Goal: Information Seeking & Learning: Find specific fact

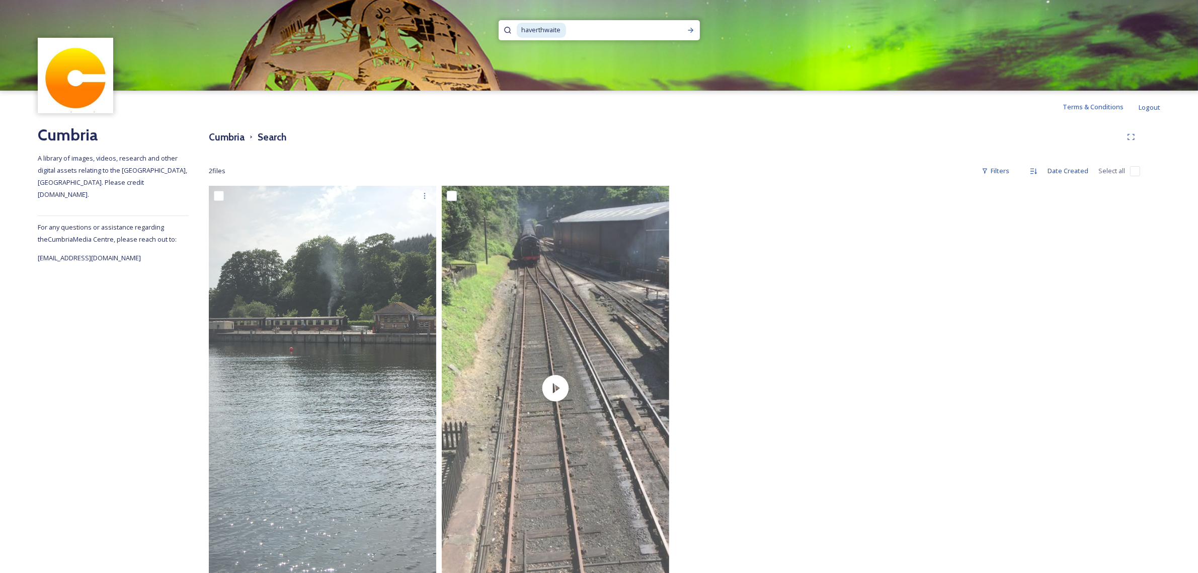
click at [550, 28] on span "haverthwaite" at bounding box center [541, 30] width 49 height 15
click at [572, 29] on input at bounding box center [623, 30] width 113 height 22
drag, startPoint x: 572, startPoint y: 29, endPoint x: 554, endPoint y: 29, distance: 17.1
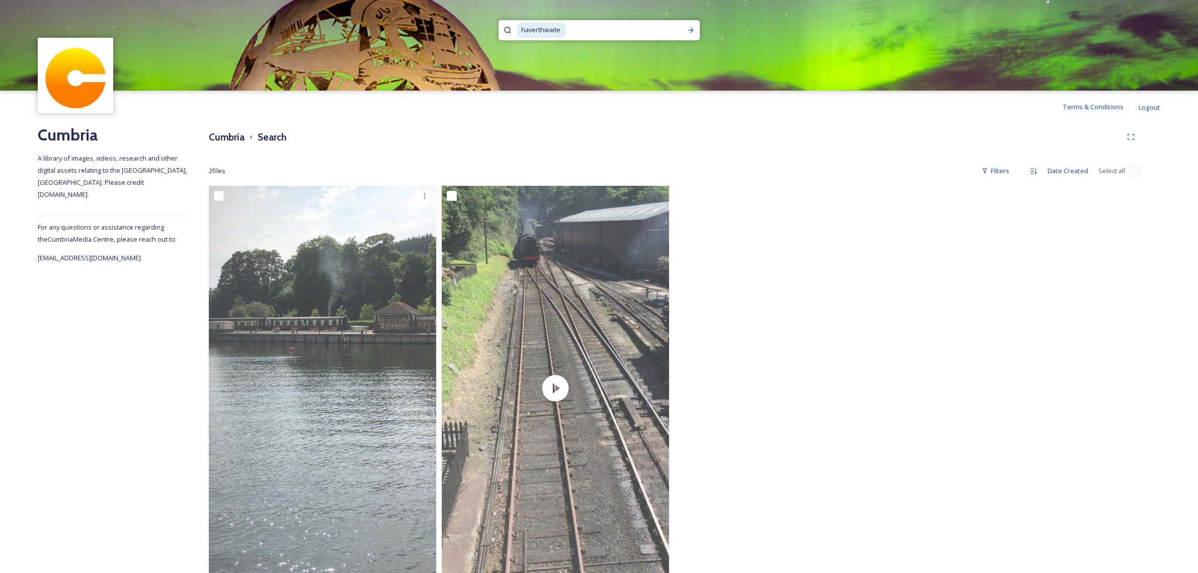
click at [571, 29] on input at bounding box center [623, 30] width 113 height 22
drag, startPoint x: 515, startPoint y: 29, endPoint x: 501, endPoint y: 29, distance: 13.6
click at [501, 29] on div "haverthwaite" at bounding box center [599, 30] width 201 height 20
click at [535, 28] on span "haverthwaite" at bounding box center [541, 30] width 49 height 15
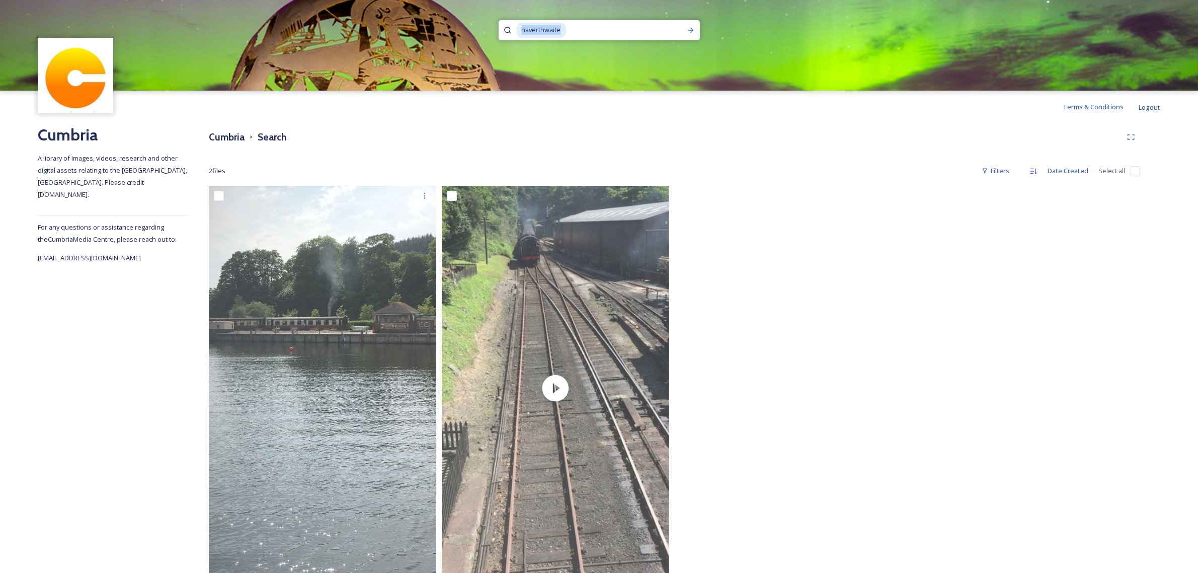
click at [535, 28] on span "haverthwaite" at bounding box center [541, 30] width 49 height 15
click at [693, 28] on icon at bounding box center [691, 30] width 8 height 8
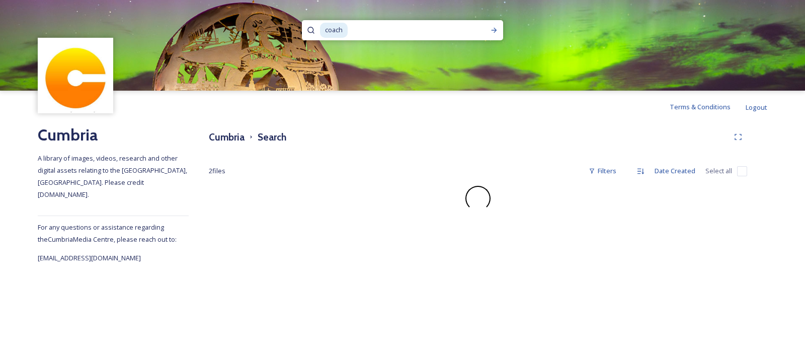
drag, startPoint x: 387, startPoint y: 29, endPoint x: 379, endPoint y: 30, distance: 8.7
click at [386, 28] on input at bounding box center [411, 30] width 124 height 22
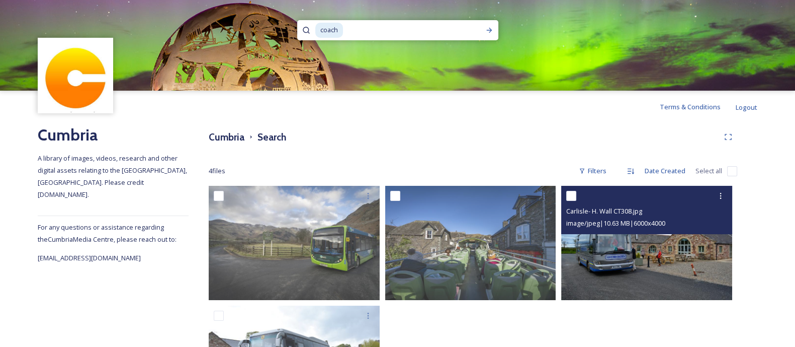
click at [685, 258] on img at bounding box center [646, 243] width 171 height 114
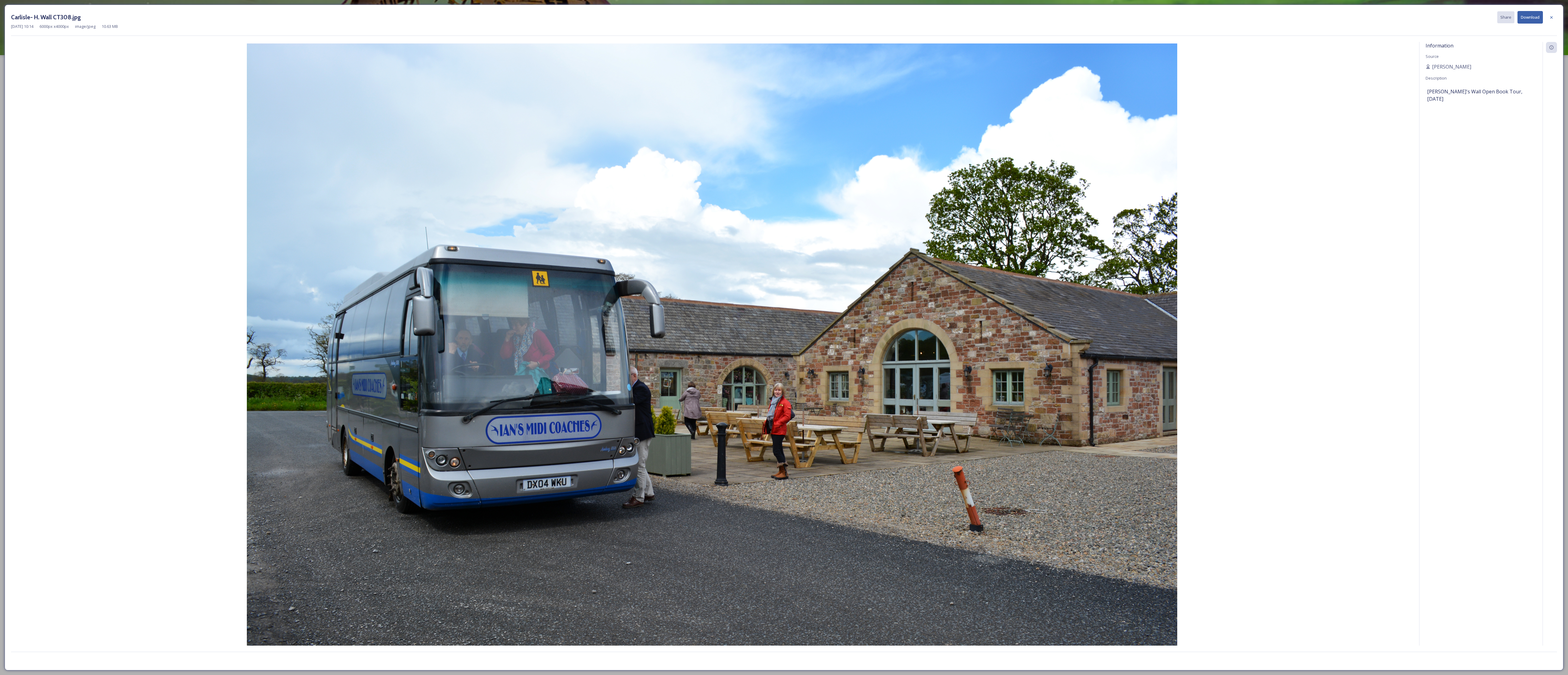
drag, startPoint x: 91, startPoint y: 74, endPoint x: 115, endPoint y: 56, distance: 30.0
click at [91, 71] on img at bounding box center [712, 353] width 1402 height 620
click at [181, 38] on div "Carlisle- H. Wall CT308.jpg Share Download [DATE] 10:14 6000 px x 4000 px image…" at bounding box center [784, 338] width 1559 height 666
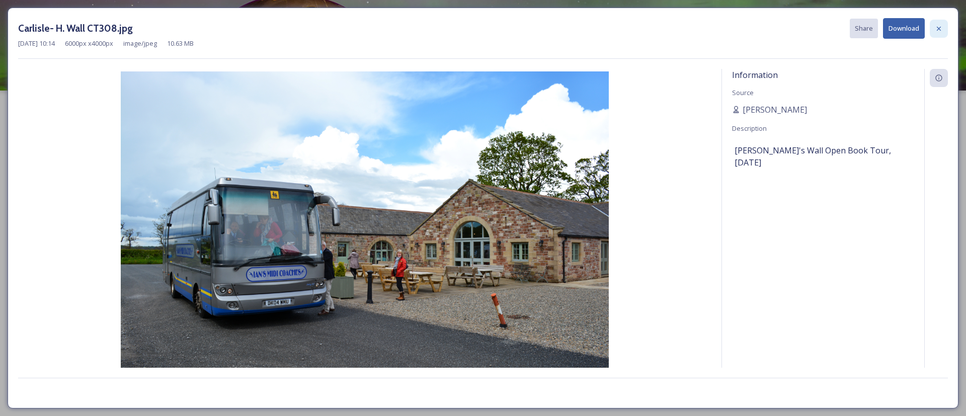
click at [934, 33] on div at bounding box center [939, 29] width 18 height 18
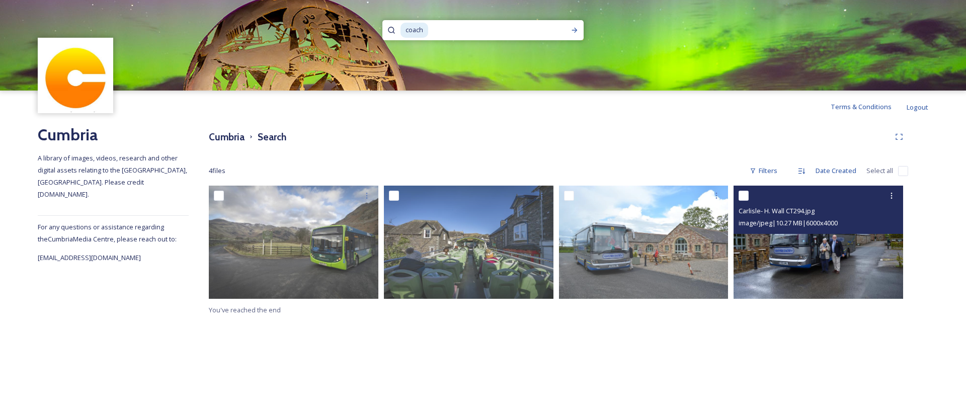
click at [838, 265] on img at bounding box center [819, 242] width 170 height 113
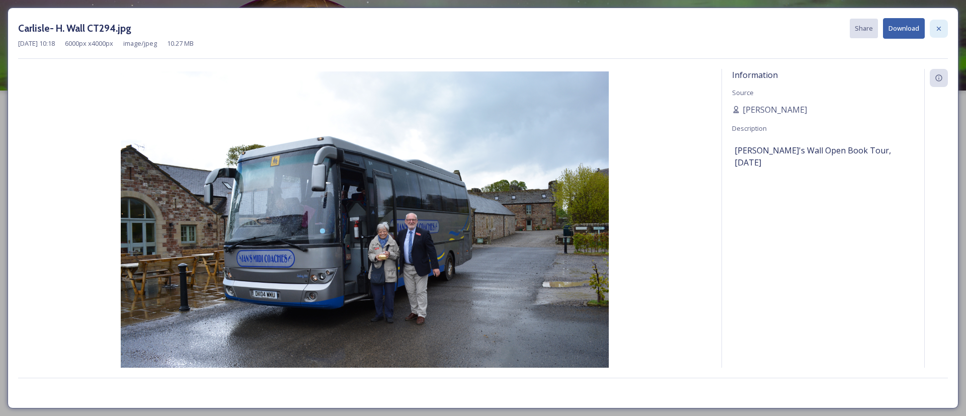
click at [939, 26] on icon at bounding box center [939, 29] width 8 height 8
